Goal: Task Accomplishment & Management: Manage account settings

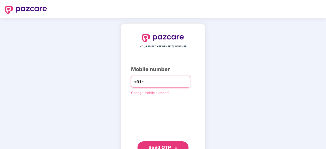
click at [150, 83] on input "number" at bounding box center [166, 82] width 42 height 8
type input "**********"
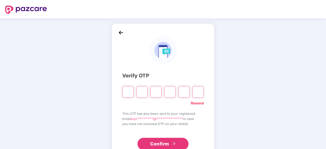
type input "*"
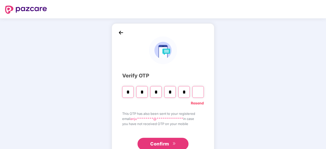
type input "*"
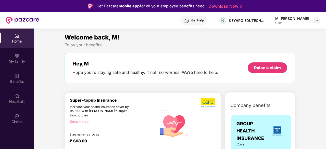
click at [315, 19] on img at bounding box center [316, 20] width 4 height 4
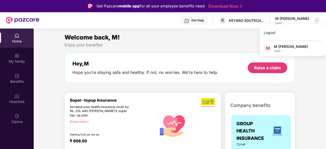
click at [315, 19] on img at bounding box center [316, 20] width 4 height 4
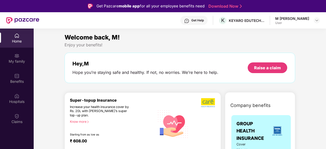
click at [204, 19] on div "Get Help" at bounding box center [197, 20] width 12 height 4
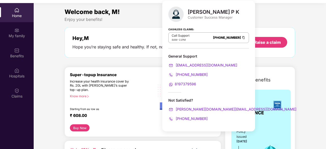
scroll to position [29, 0]
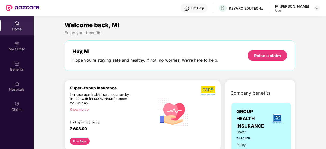
scroll to position [0, 0]
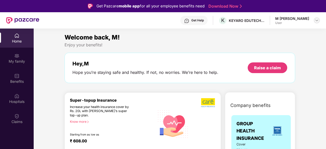
click at [317, 22] on div at bounding box center [316, 20] width 6 height 6
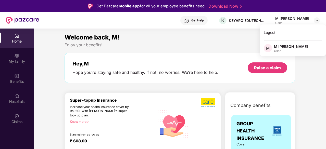
click at [207, 46] on div "Enjoy your benefits!" at bounding box center [179, 44] width 230 height 5
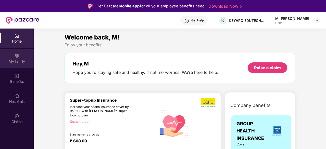
click at [18, 54] on img at bounding box center [16, 55] width 5 height 5
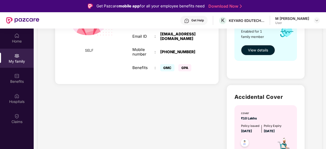
scroll to position [76, 0]
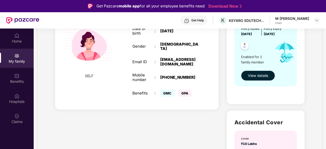
click at [256, 76] on span "View details" at bounding box center [258, 76] width 20 height 6
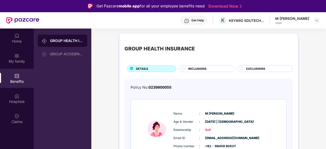
click at [207, 68] on div "INCLUSIONS" at bounding box center [208, 68] width 46 height 5
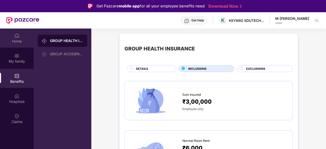
click at [25, 40] on div "Home" at bounding box center [17, 41] width 34 height 5
